Goal: Transaction & Acquisition: Book appointment/travel/reservation

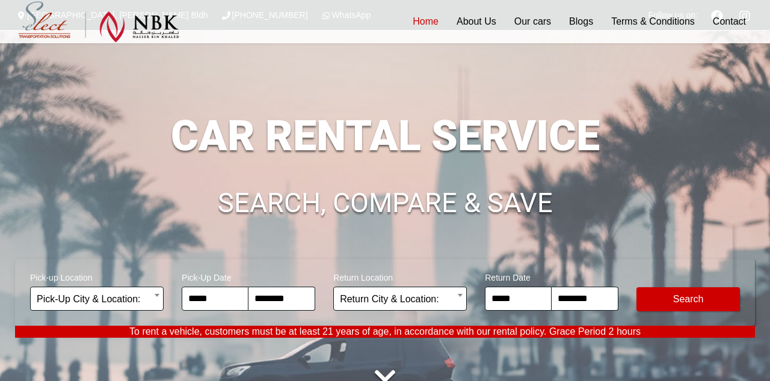
scroll to position [262, 0]
